Goal: Transaction & Acquisition: Purchase product/service

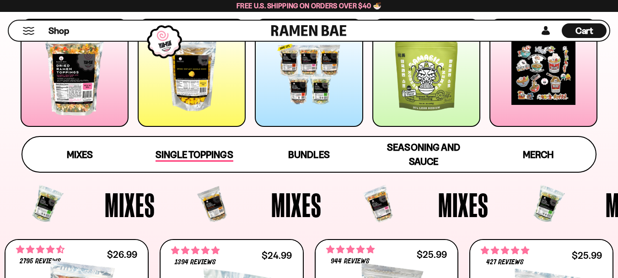
click at [187, 155] on span "Single Toppings" at bounding box center [193, 155] width 77 height 13
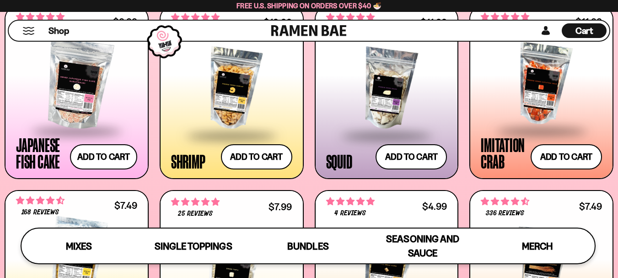
scroll to position [815, 0]
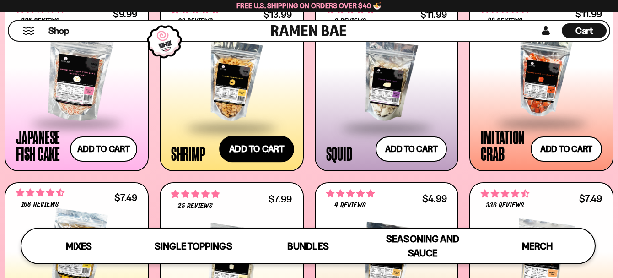
click at [239, 151] on button "Add to cart" at bounding box center [256, 148] width 75 height 27
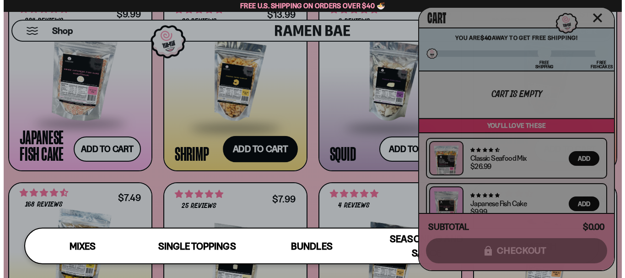
scroll to position [820, 0]
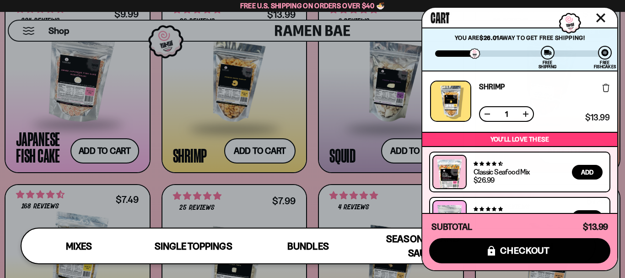
click at [602, 17] on icon "Close cart" at bounding box center [600, 17] width 9 height 9
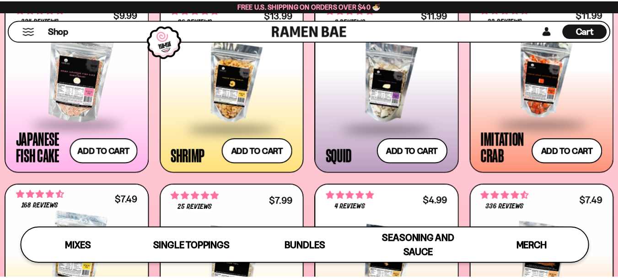
scroll to position [815, 0]
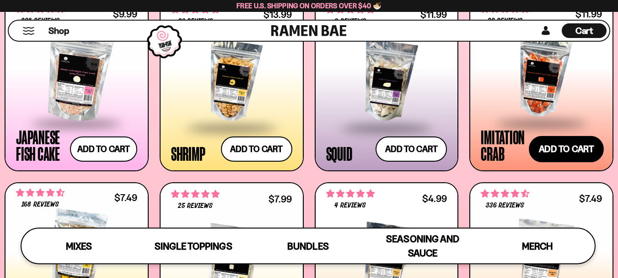
click at [575, 152] on button "Add to cart" at bounding box center [566, 148] width 75 height 27
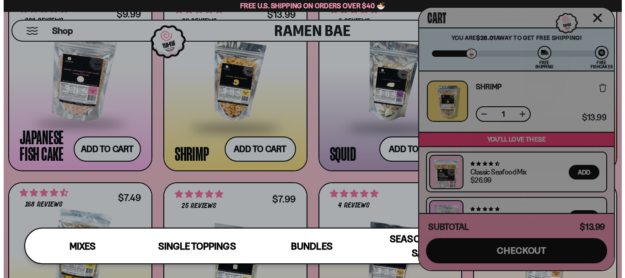
scroll to position [820, 0]
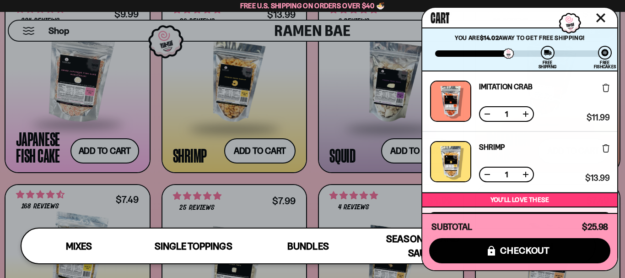
click at [600, 17] on icon "Close cart" at bounding box center [600, 18] width 8 height 8
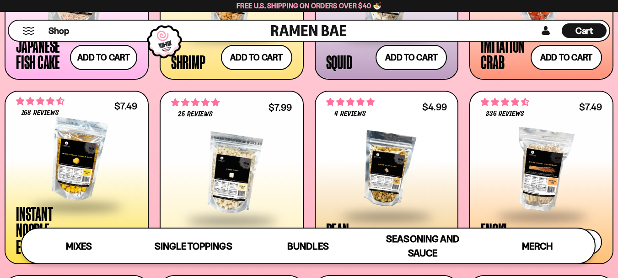
scroll to position [1059, 0]
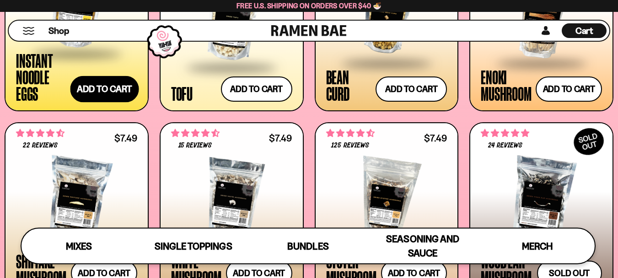
click at [109, 90] on button "Add to cart" at bounding box center [104, 88] width 69 height 27
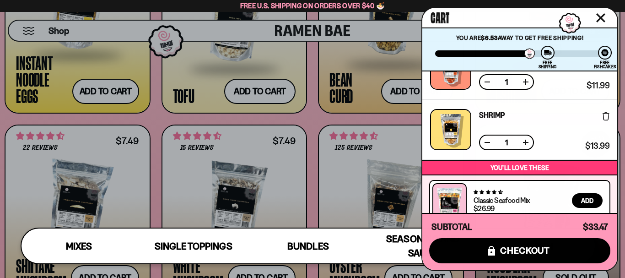
scroll to position [0, 0]
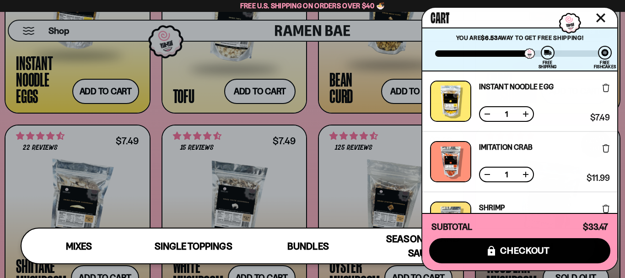
click at [600, 17] on icon "Close cart" at bounding box center [600, 18] width 8 height 8
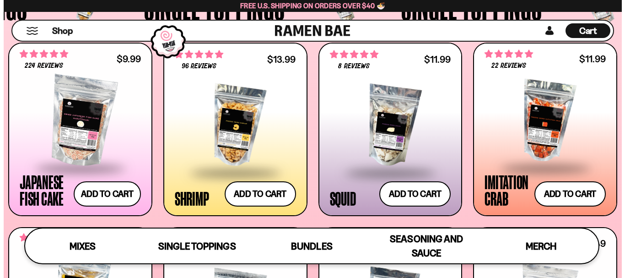
scroll to position [785, 0]
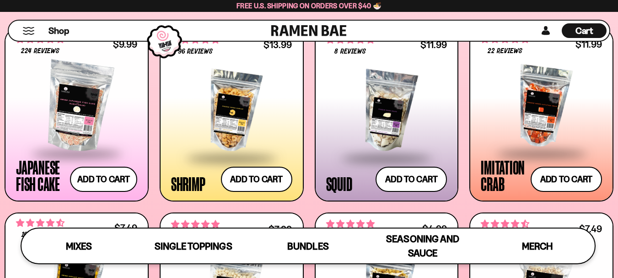
click at [589, 29] on span "Cart" at bounding box center [584, 30] width 18 height 11
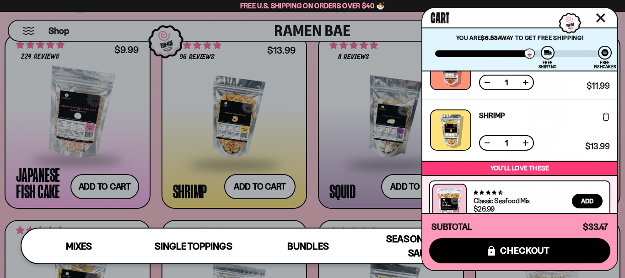
click at [527, 143] on button at bounding box center [525, 142] width 9 height 9
click at [488, 140] on button at bounding box center [486, 142] width 9 height 9
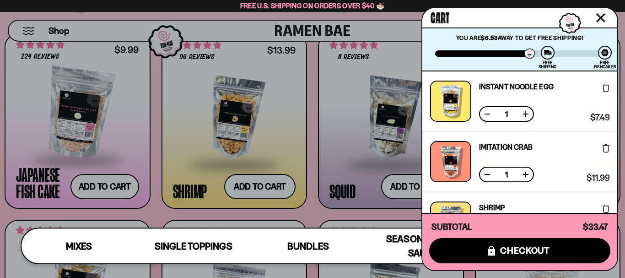
click at [524, 114] on button at bounding box center [525, 113] width 9 height 9
click at [488, 112] on button at bounding box center [486, 113] width 9 height 9
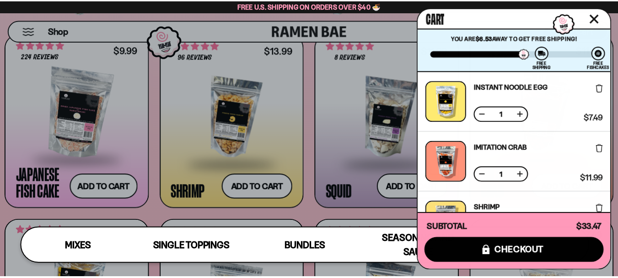
scroll to position [198, 0]
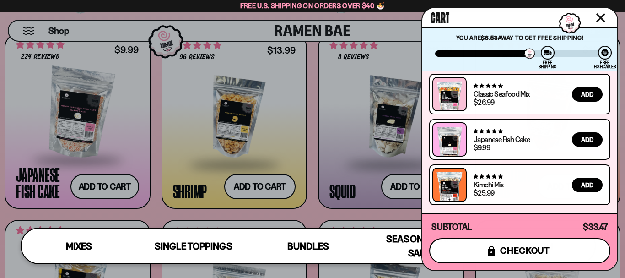
click at [487, 248] on button "icons8-lock checkout" at bounding box center [519, 250] width 181 height 25
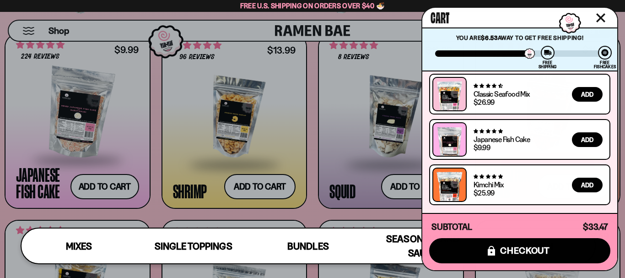
click at [602, 16] on icon "Close cart" at bounding box center [600, 18] width 8 height 8
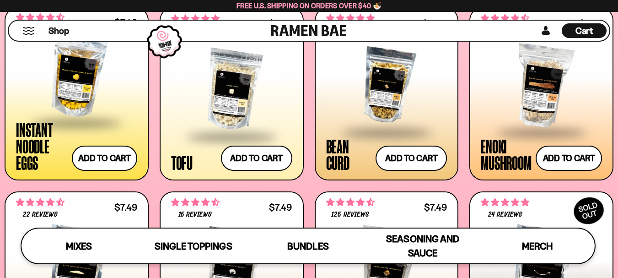
scroll to position [968, 0]
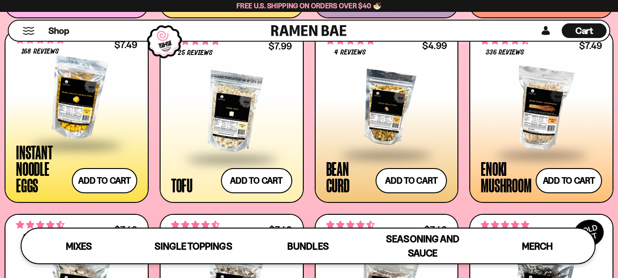
click at [599, 30] on div "Cart D0381C2F-513E-4F90-8A41-6F0A75DCBAAA" at bounding box center [584, 30] width 45 height 15
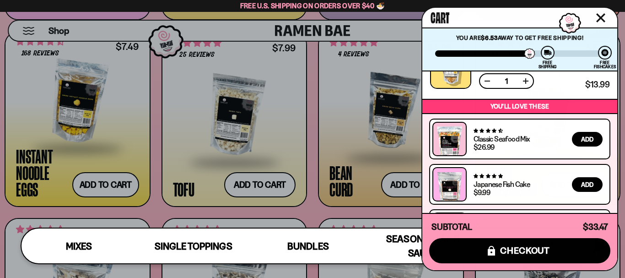
scroll to position [0, 0]
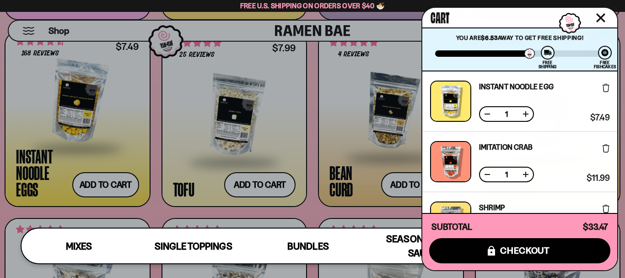
click at [486, 171] on button at bounding box center [486, 174] width 9 height 9
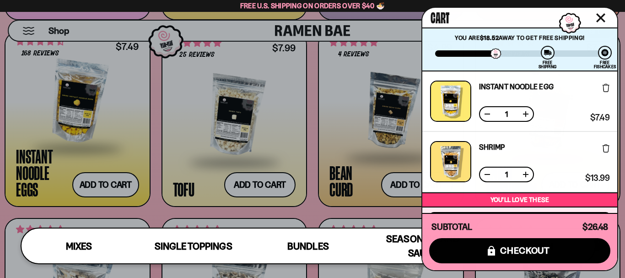
click at [524, 173] on button at bounding box center [525, 174] width 9 height 9
click at [599, 17] on icon "Close cart" at bounding box center [600, 18] width 8 height 8
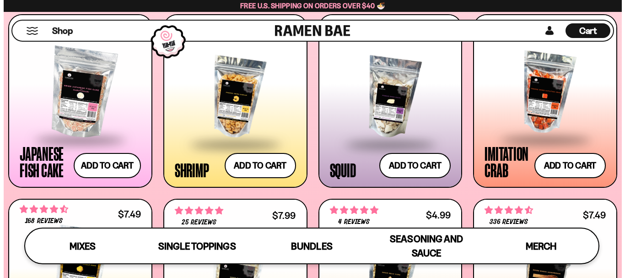
scroll to position [785, 0]
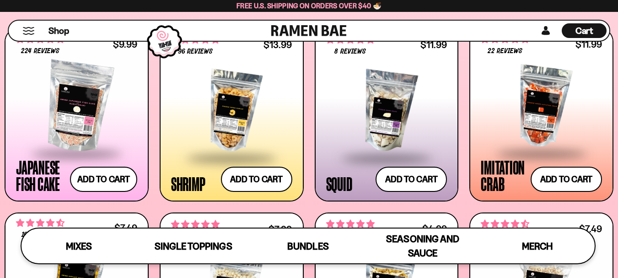
click at [503, 52] on span "22 reviews" at bounding box center [504, 51] width 35 height 7
click at [510, 106] on div at bounding box center [541, 106] width 121 height 91
click at [181, 89] on div at bounding box center [231, 110] width 121 height 91
click at [90, 96] on div at bounding box center [76, 106] width 121 height 91
click at [560, 176] on button "Add to cart" at bounding box center [566, 179] width 75 height 27
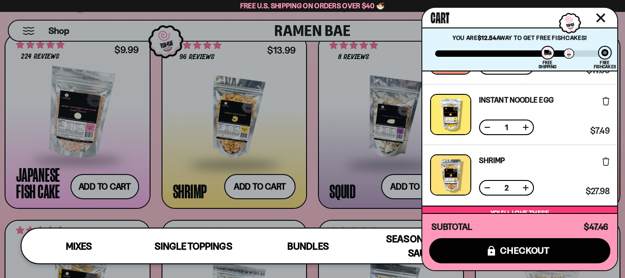
scroll to position [54, 0]
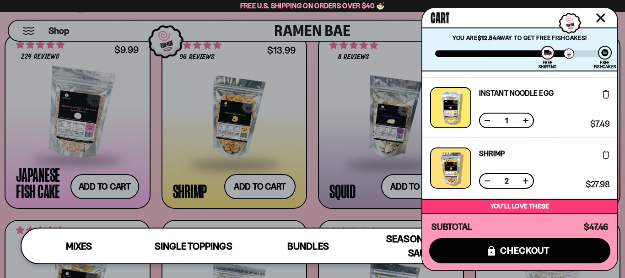
click at [488, 180] on button at bounding box center [486, 180] width 9 height 9
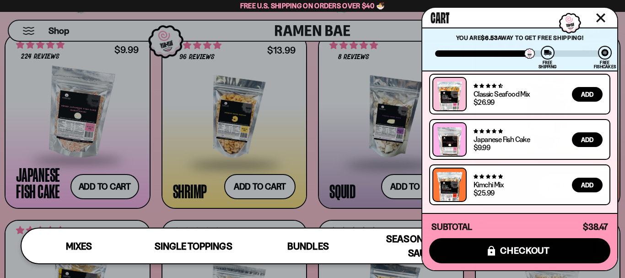
scroll to position [0, 0]
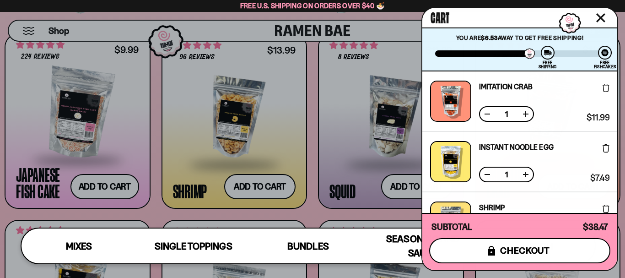
click at [528, 252] on span "checkout" at bounding box center [525, 250] width 50 height 10
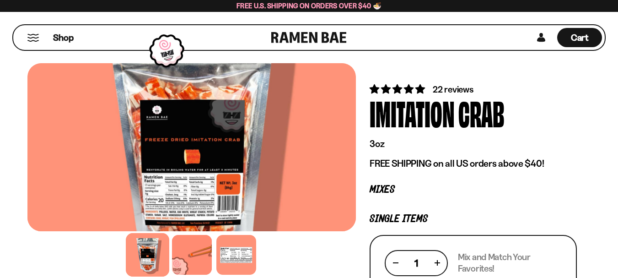
click at [450, 89] on span "22 reviews" at bounding box center [453, 89] width 40 height 11
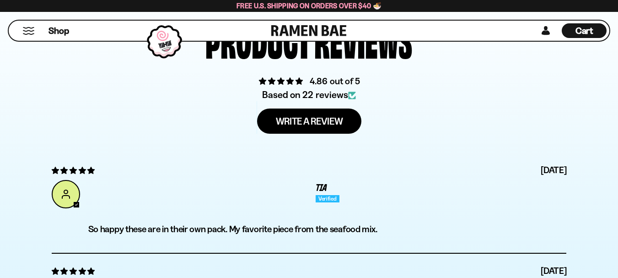
scroll to position [2461, 0]
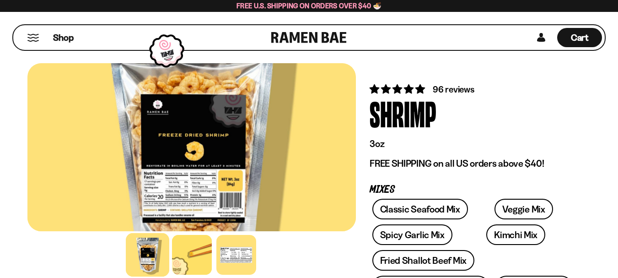
click at [442, 90] on span "96 reviews" at bounding box center [453, 89] width 41 height 11
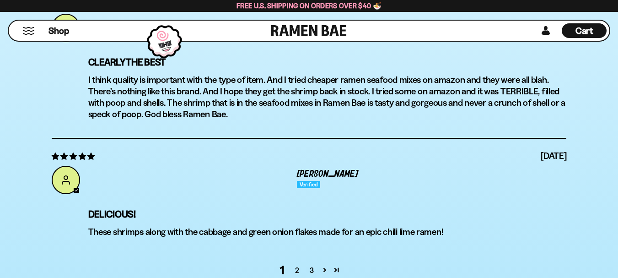
scroll to position [3401, 0]
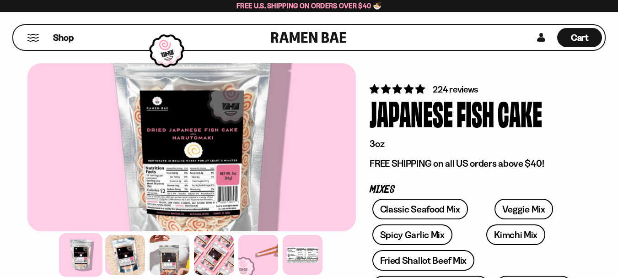
click at [449, 88] on span "224 reviews" at bounding box center [455, 89] width 45 height 11
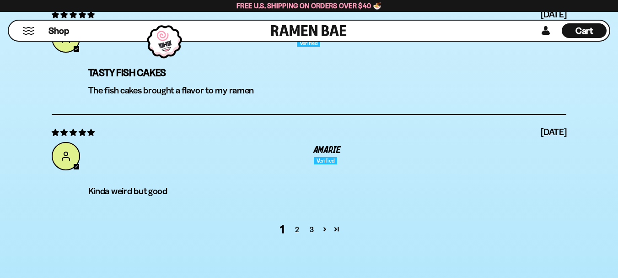
scroll to position [3389, 0]
